Goal: Check status: Check status

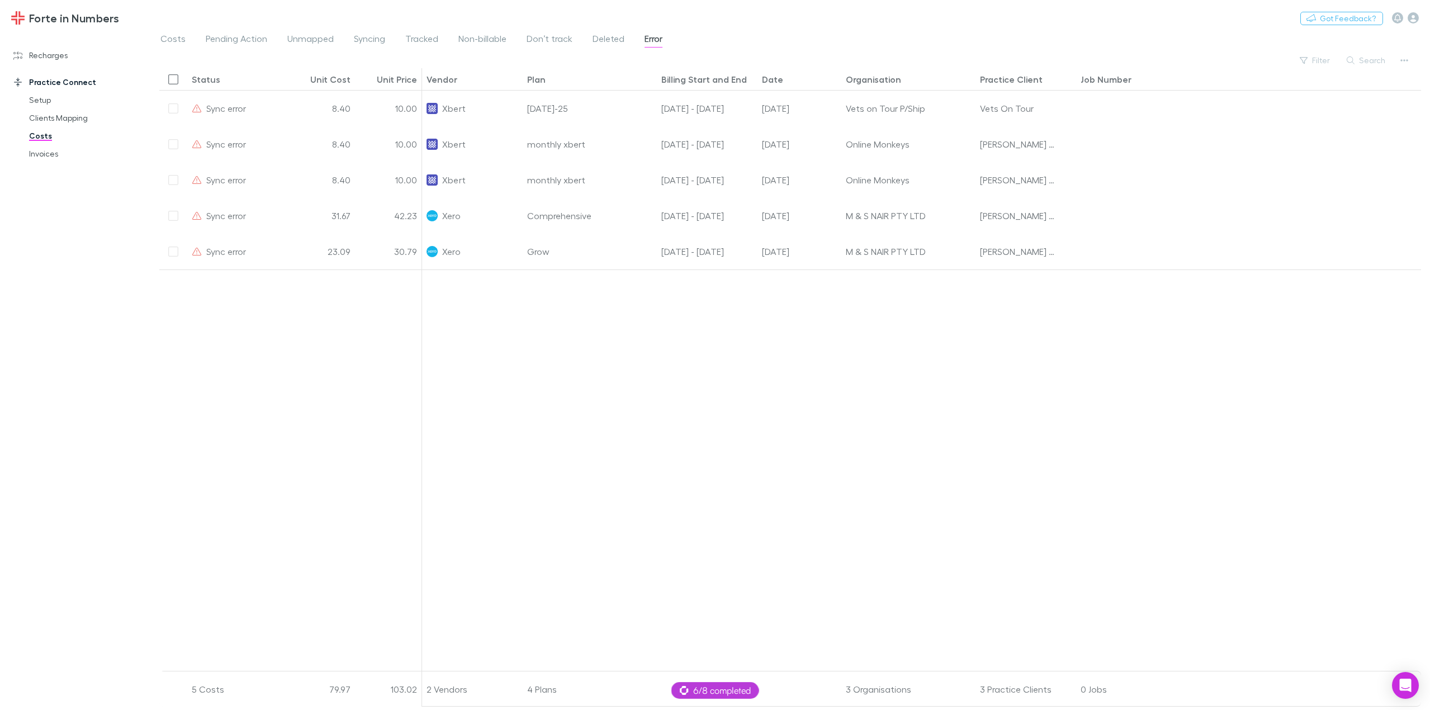
click at [649, 39] on span "Error" at bounding box center [654, 40] width 18 height 15
click at [615, 35] on span "Deleted" at bounding box center [609, 40] width 32 height 15
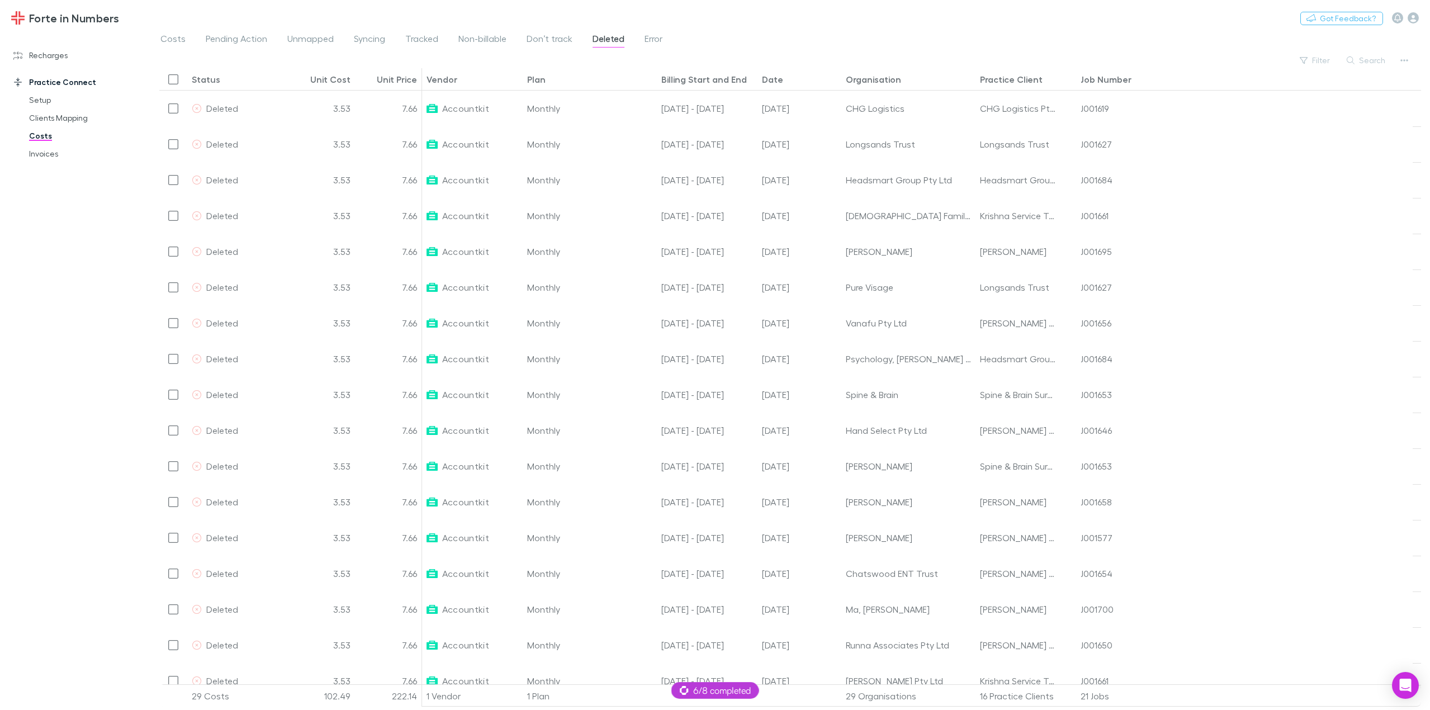
click at [670, 34] on div "Costs Pending Action Unmapped Syncing Tracked Non-billable Don’t track Deleted …" at bounding box center [415, 40] width 513 height 18
click at [649, 39] on span "Error" at bounding box center [654, 40] width 18 height 15
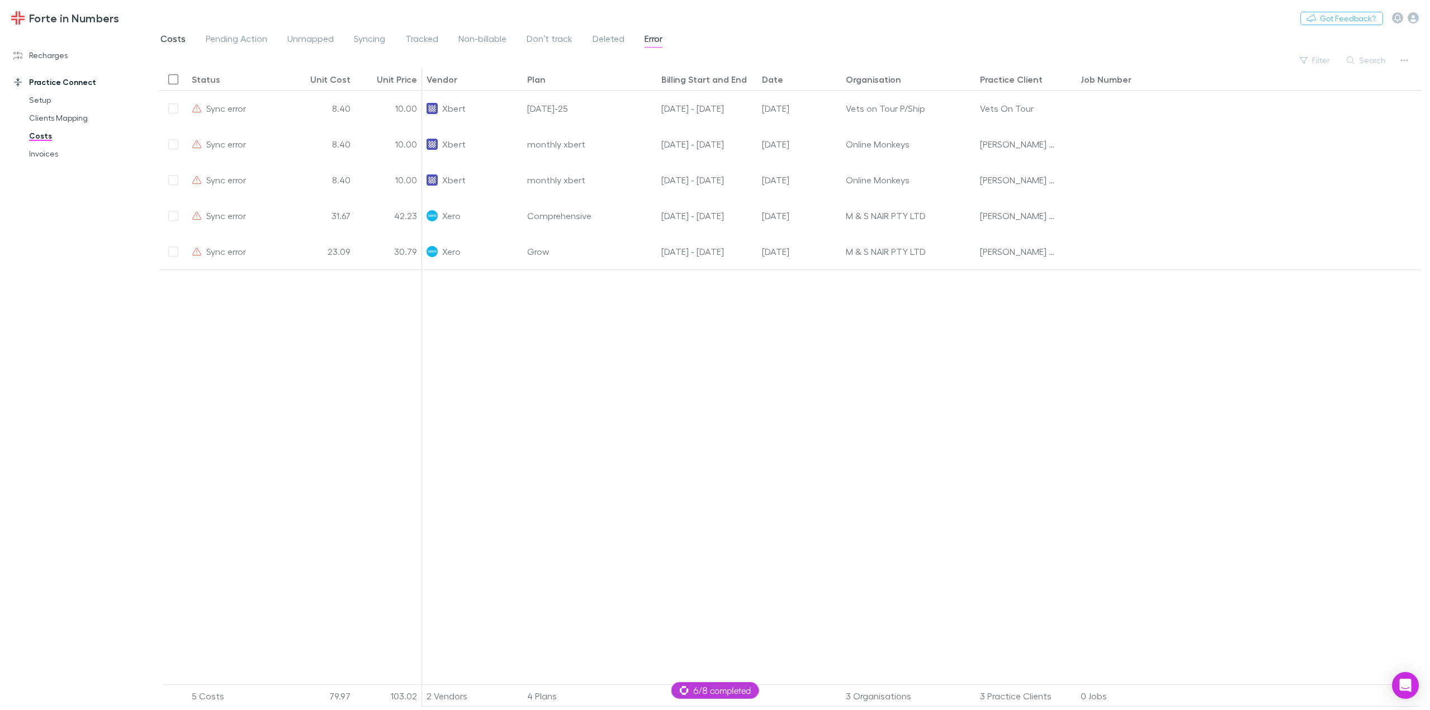
click at [177, 37] on span "Costs" at bounding box center [172, 40] width 25 height 15
